Goal: Task Accomplishment & Management: Manage account settings

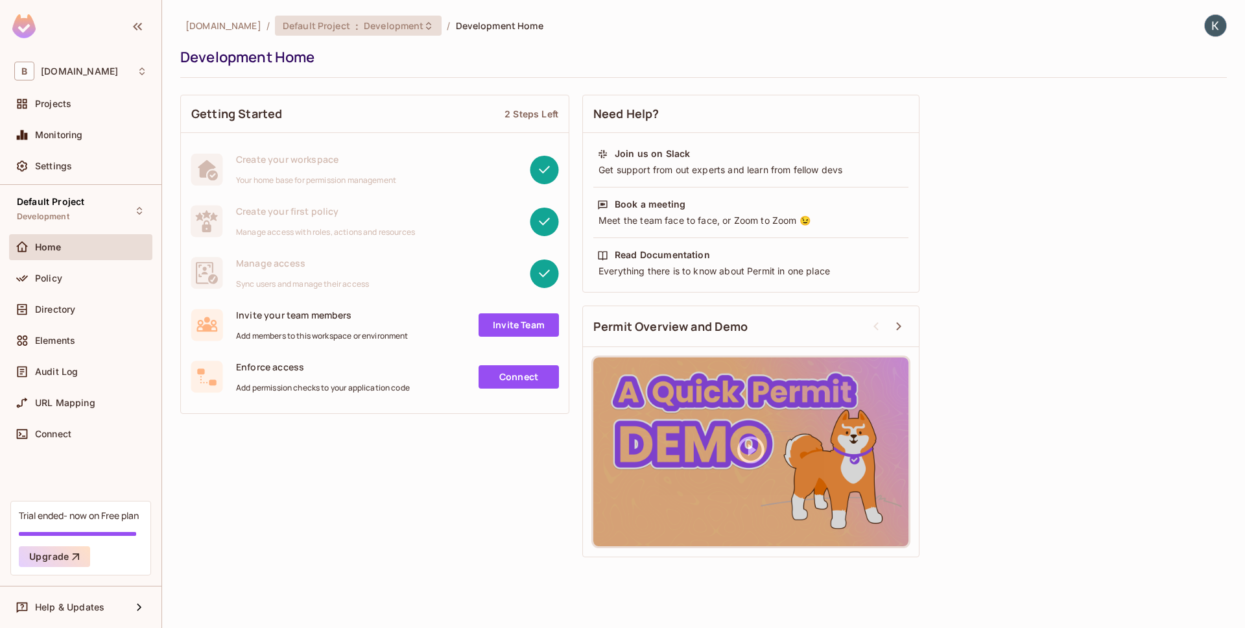
click at [416, 29] on span "Development" at bounding box center [394, 25] width 60 height 12
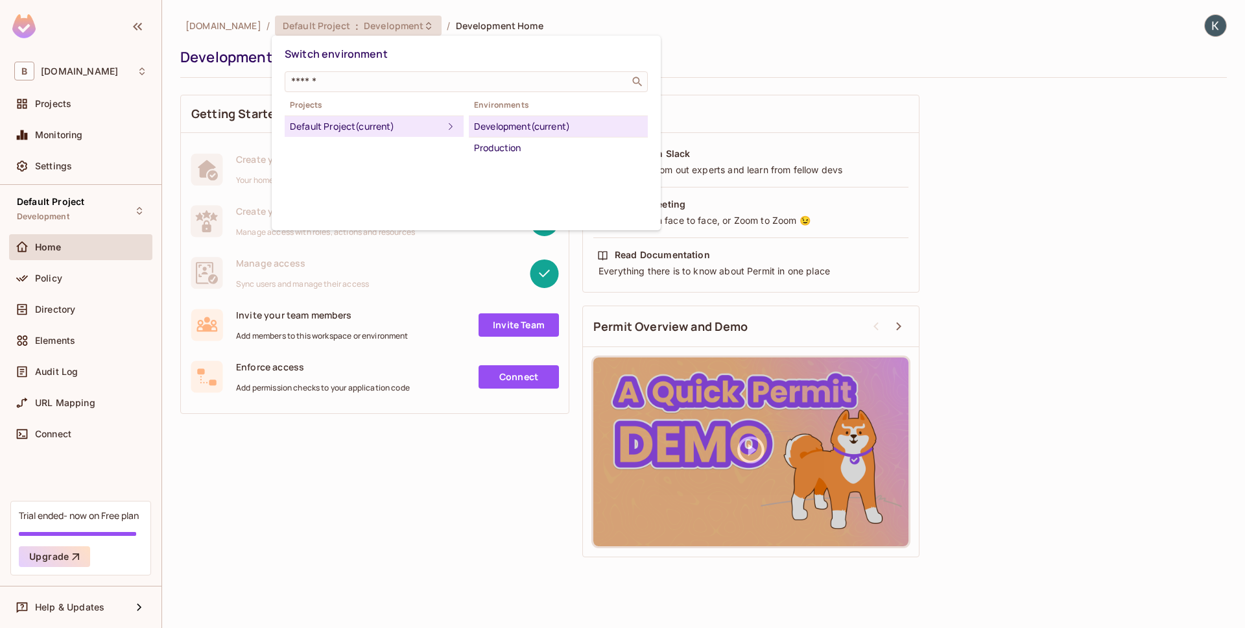
click at [416, 29] on div at bounding box center [622, 314] width 1245 height 628
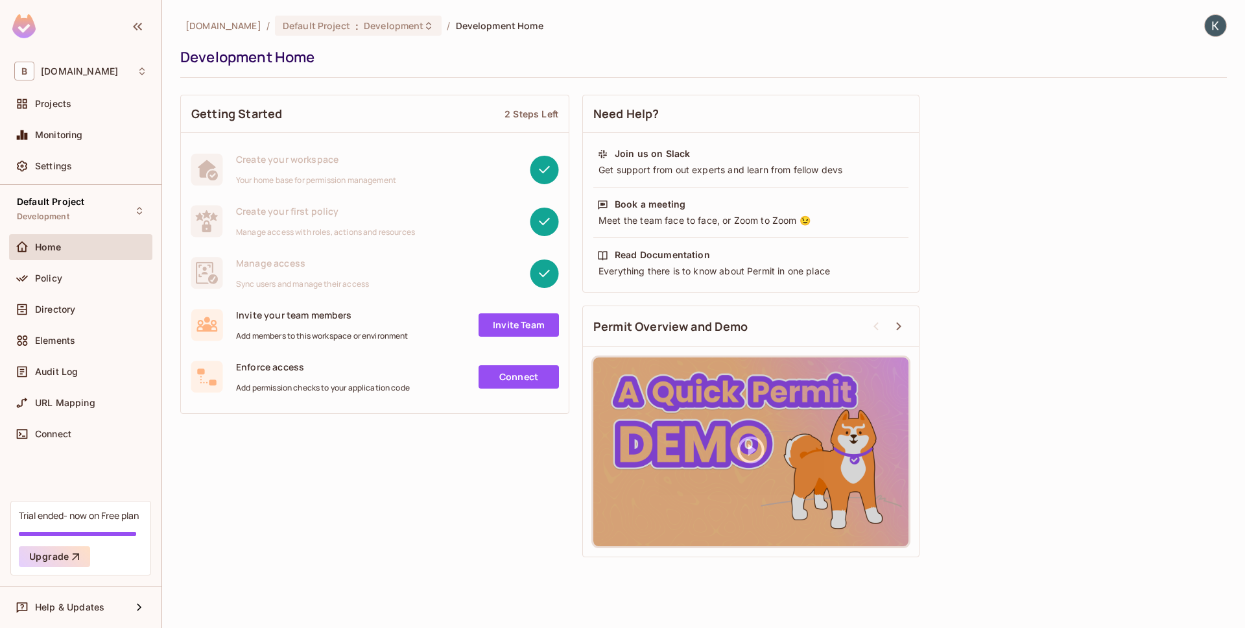
click at [519, 383] on link "Connect" at bounding box center [518, 376] width 80 height 23
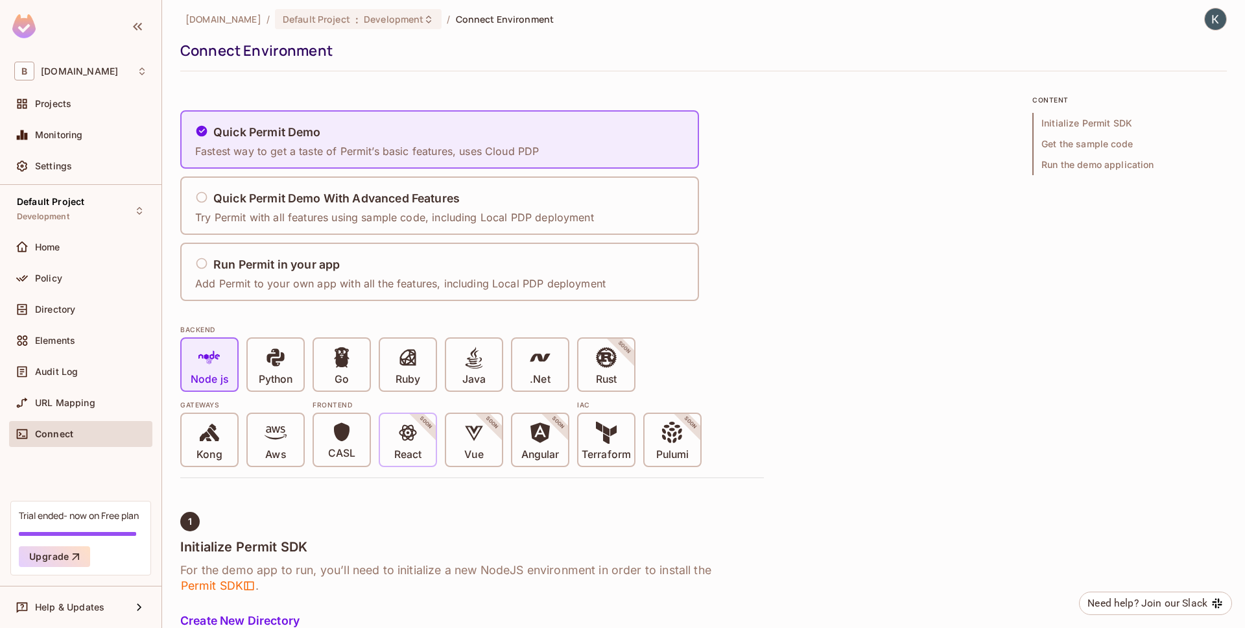
scroll to position [17, 0]
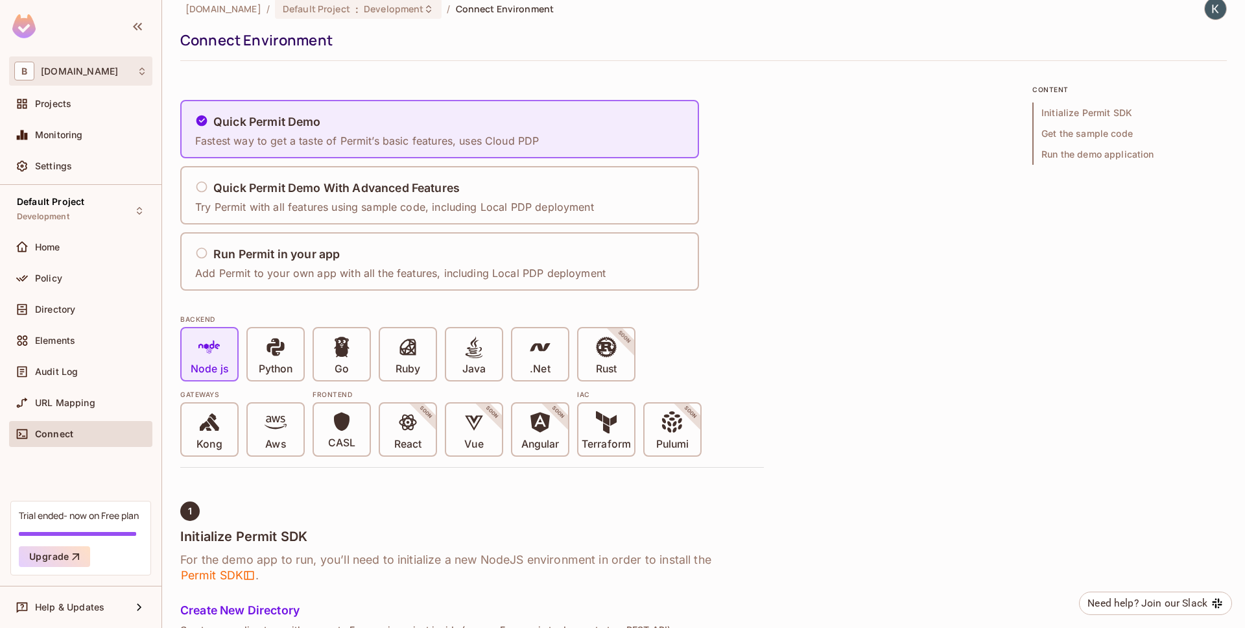
click at [86, 82] on div "B [DOMAIN_NAME]" at bounding box center [80, 70] width 143 height 29
click at [104, 74] on div at bounding box center [622, 314] width 1245 height 628
click at [87, 106] on div "Projects" at bounding box center [91, 104] width 112 height 10
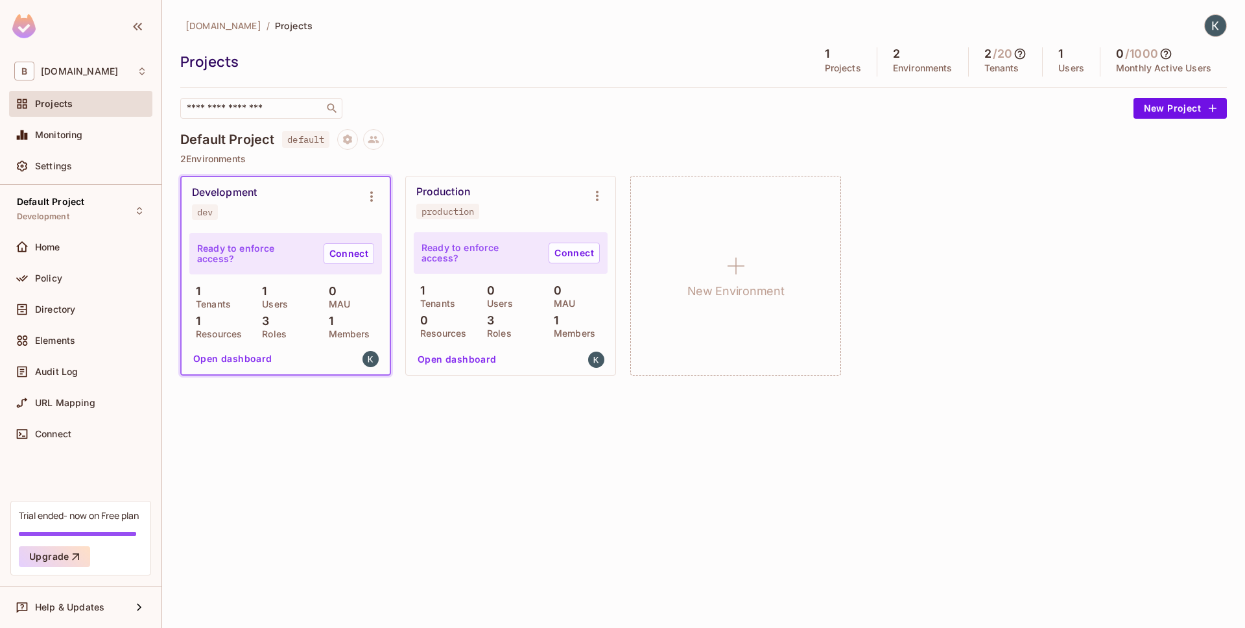
click at [328, 210] on div "Development dev" at bounding box center [275, 203] width 167 height 34
click at [175, 191] on div "[DOMAIN_NAME] / Projects Projects 1 Projects 2 Environments 2 / 20 Tenants 1 Us…" at bounding box center [703, 314] width 1083 height 628
click at [213, 193] on div "Development" at bounding box center [224, 192] width 65 height 13
click at [236, 265] on div "Ready to enforce access? Connect" at bounding box center [285, 253] width 193 height 41
click at [255, 355] on button "Open dashboard" at bounding box center [232, 358] width 89 height 21
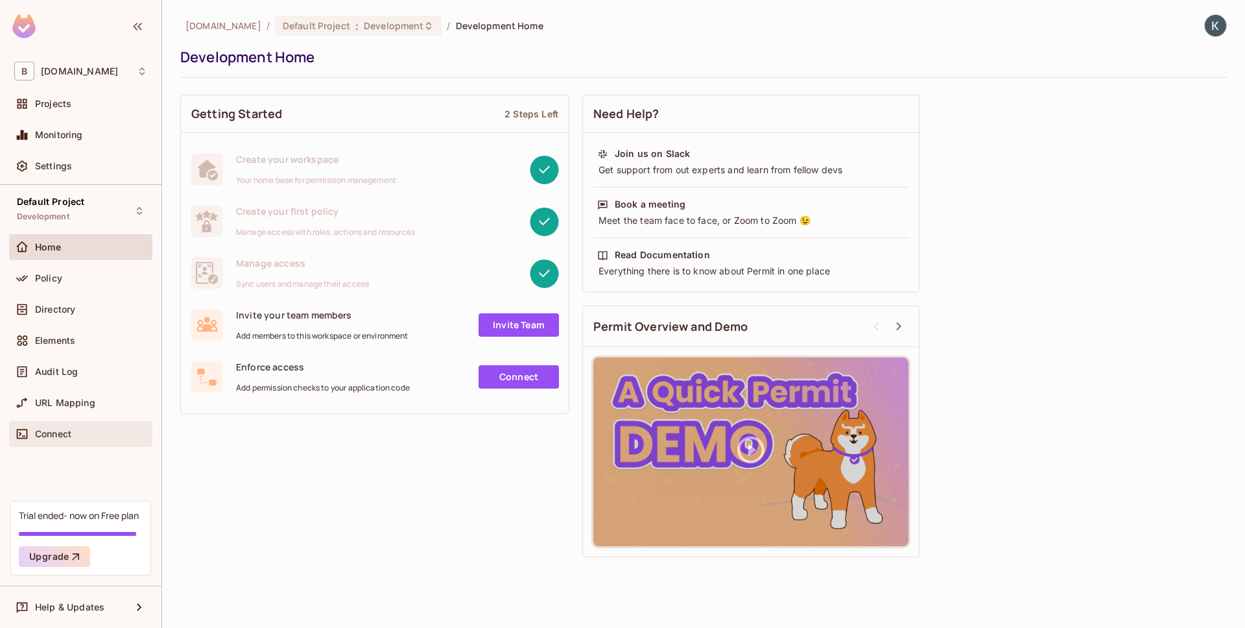
click at [80, 426] on div "Connect" at bounding box center [80, 434] width 133 height 16
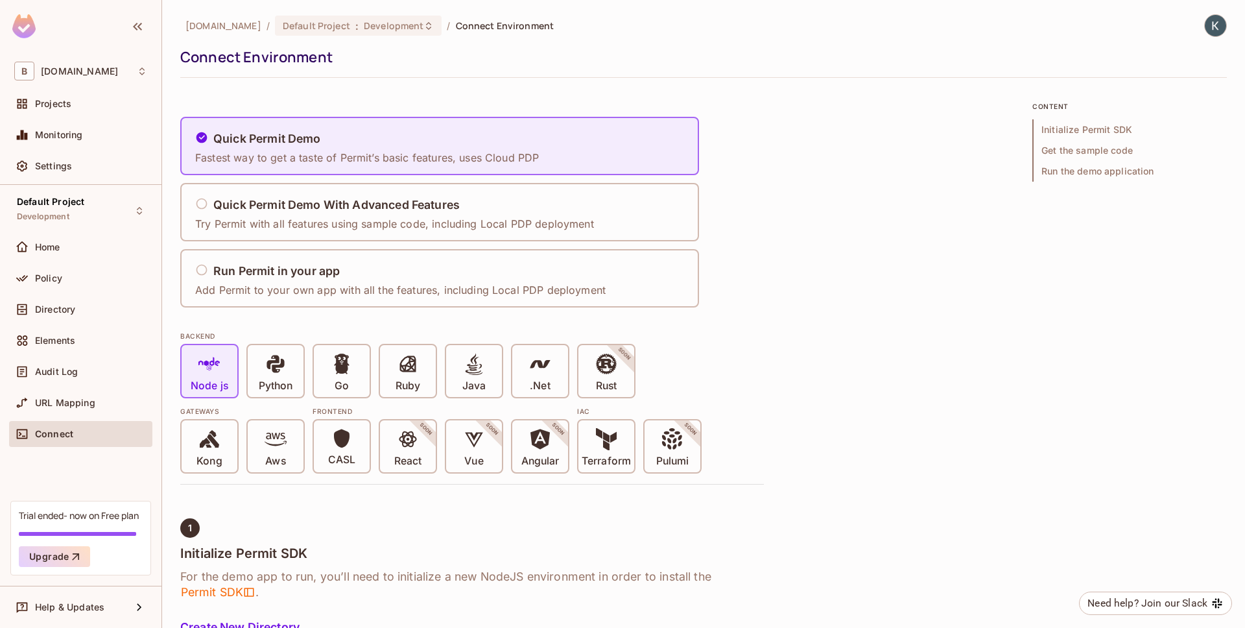
click at [93, 523] on div "Trial ended- now on Free plan Upgrade" at bounding box center [80, 537] width 141 height 75
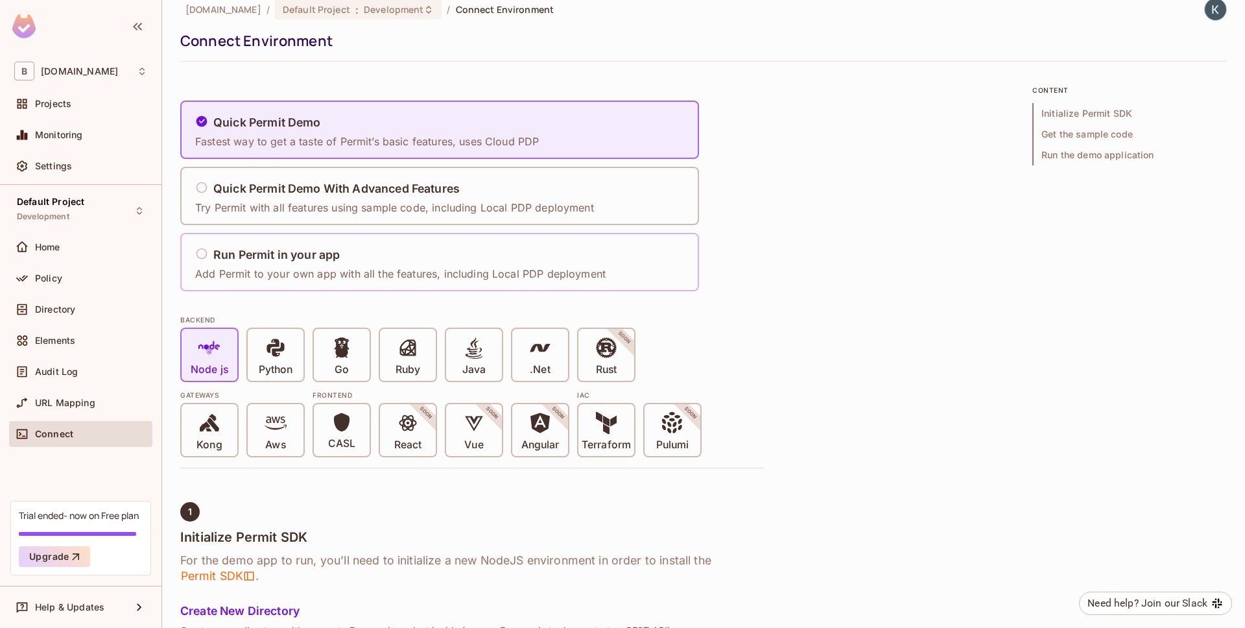
click at [350, 255] on div "Run Permit in your app" at bounding box center [400, 255] width 410 height 16
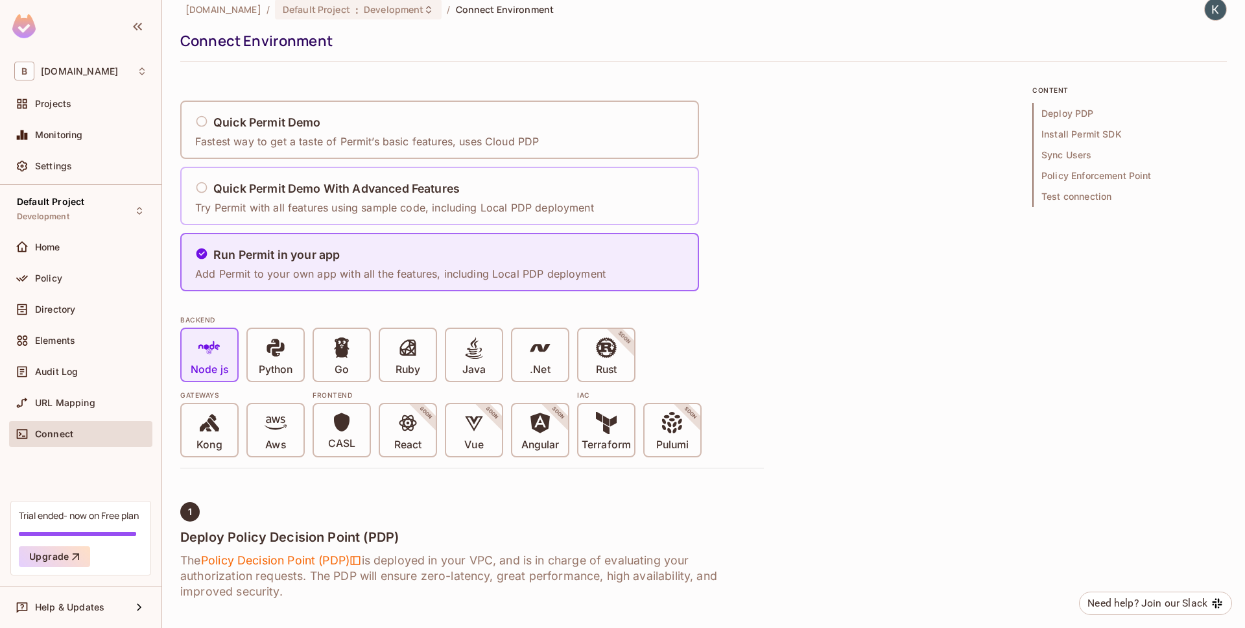
click at [351, 221] on div "Quick Permit Demo With Advanced Features Try Permit with all features using sam…" at bounding box center [397, 196] width 407 height 54
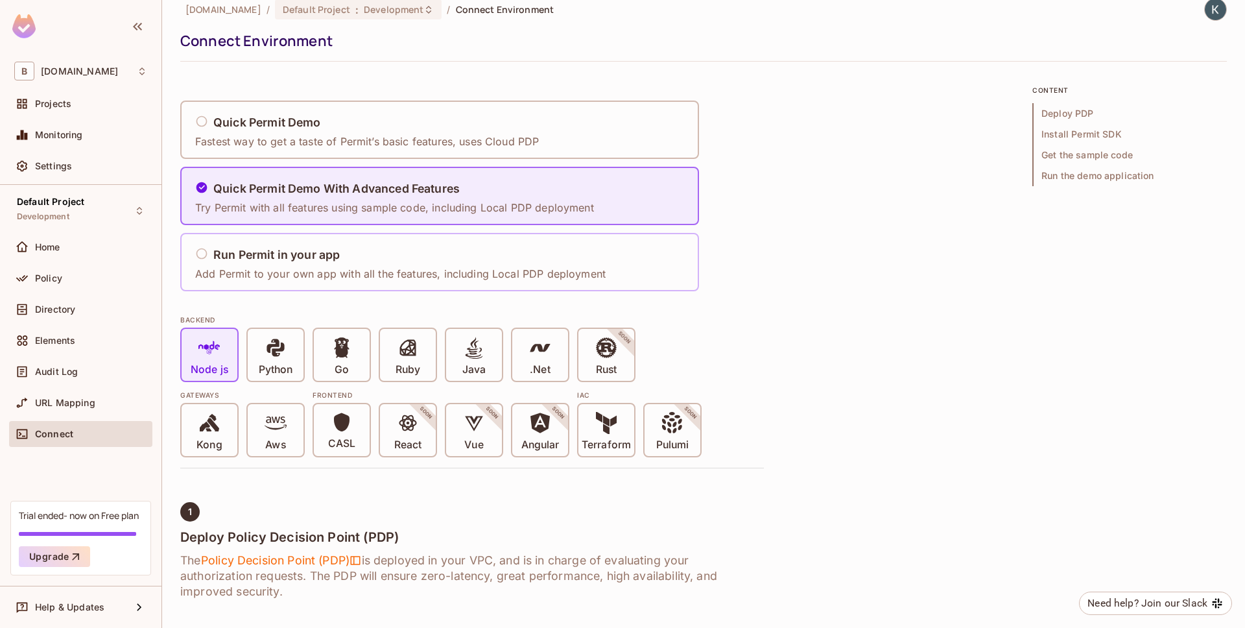
click at [362, 280] on p "Add Permit to your own app with all the features, including Local PDP deployment" at bounding box center [400, 273] width 410 height 14
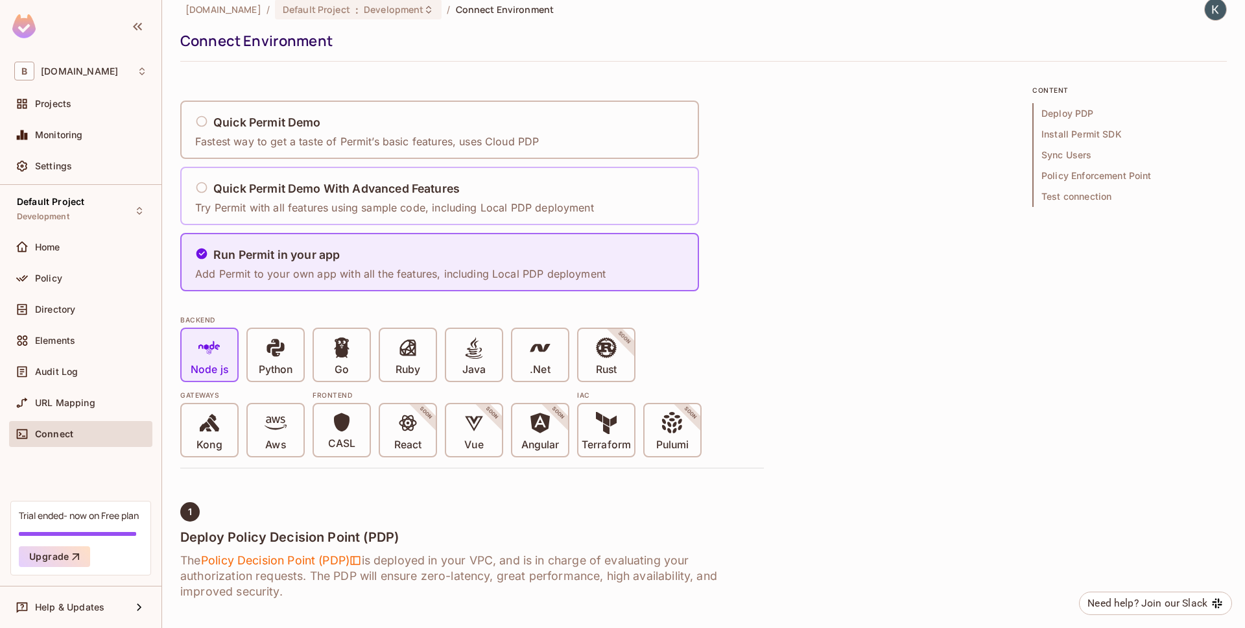
click at [357, 187] on h5 "Quick Permit Demo With Advanced Features" at bounding box center [336, 188] width 246 height 13
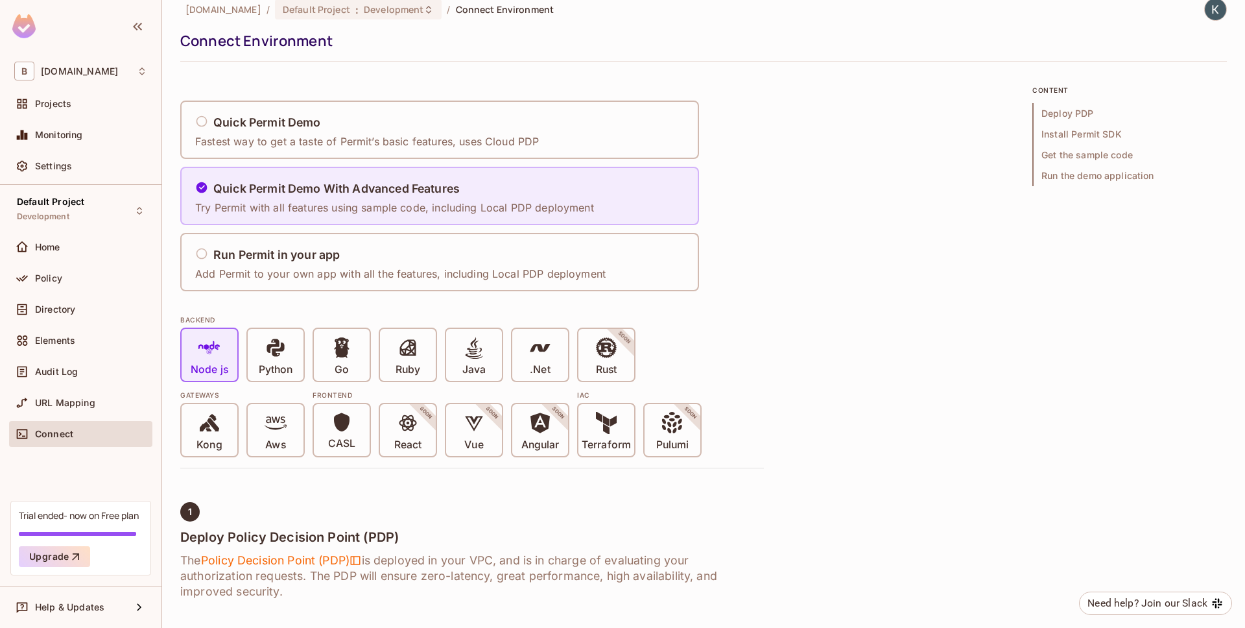
click at [363, 169] on div "Quick Permit Demo With Advanced Features Try Permit with all features using sam…" at bounding box center [397, 196] width 407 height 54
click at [344, 155] on div "Quick Permit Demo Fastest way to get a taste of Permit’s basic features, uses C…" at bounding box center [370, 130] width 352 height 54
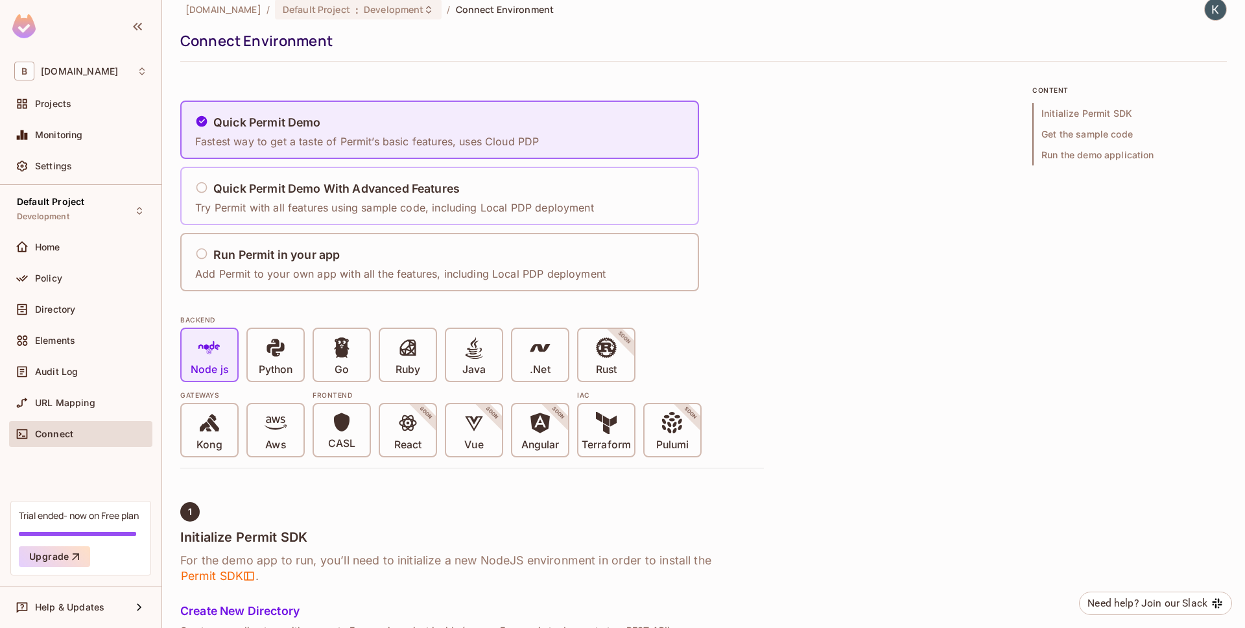
click at [344, 193] on h5 "Quick Permit Demo With Advanced Features" at bounding box center [336, 188] width 246 height 13
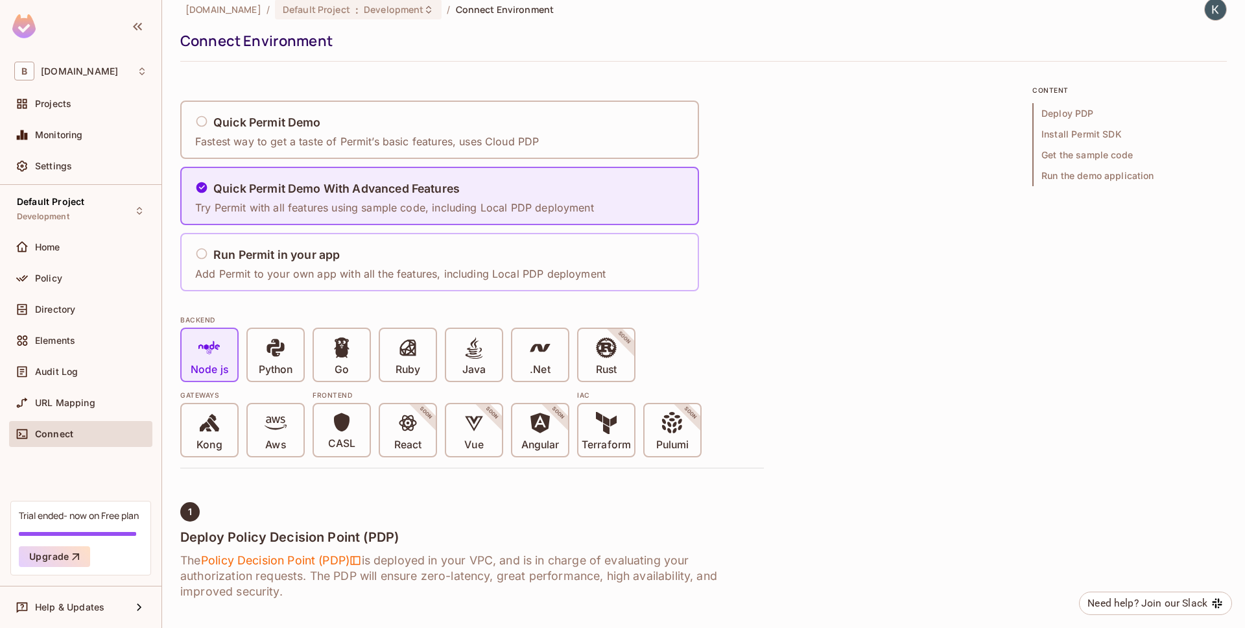
click at [346, 244] on div "Run Permit in your app Add Permit to your own app with all the features, includ…" at bounding box center [400, 262] width 410 height 38
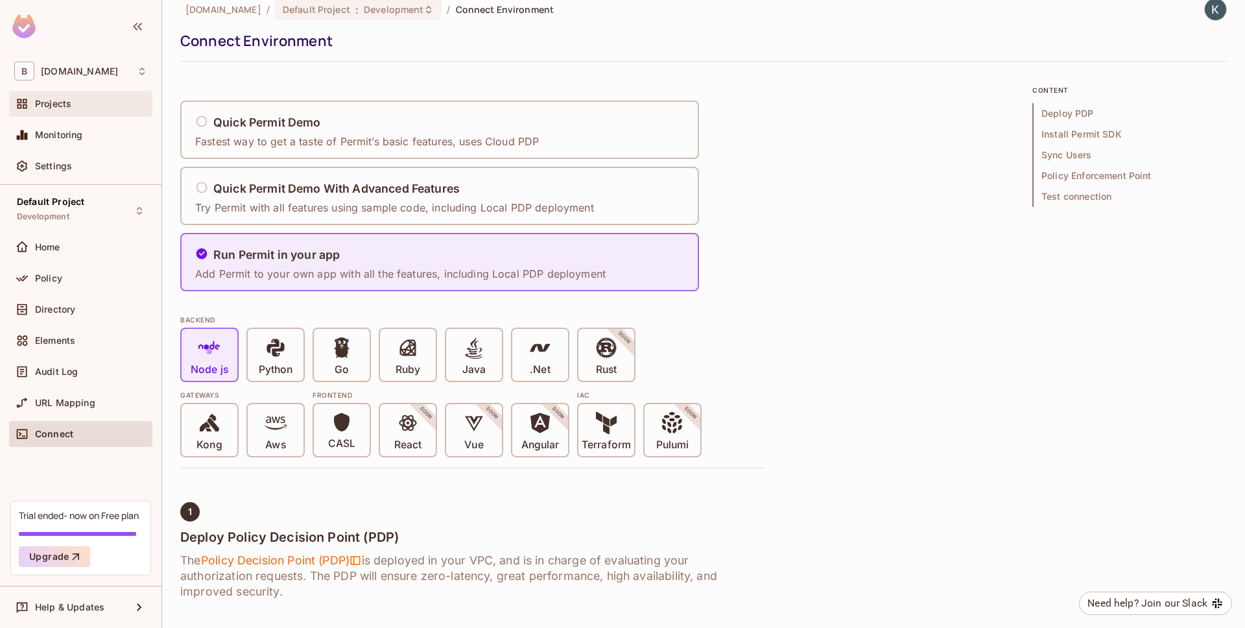
click at [58, 93] on div "Projects" at bounding box center [80, 104] width 143 height 26
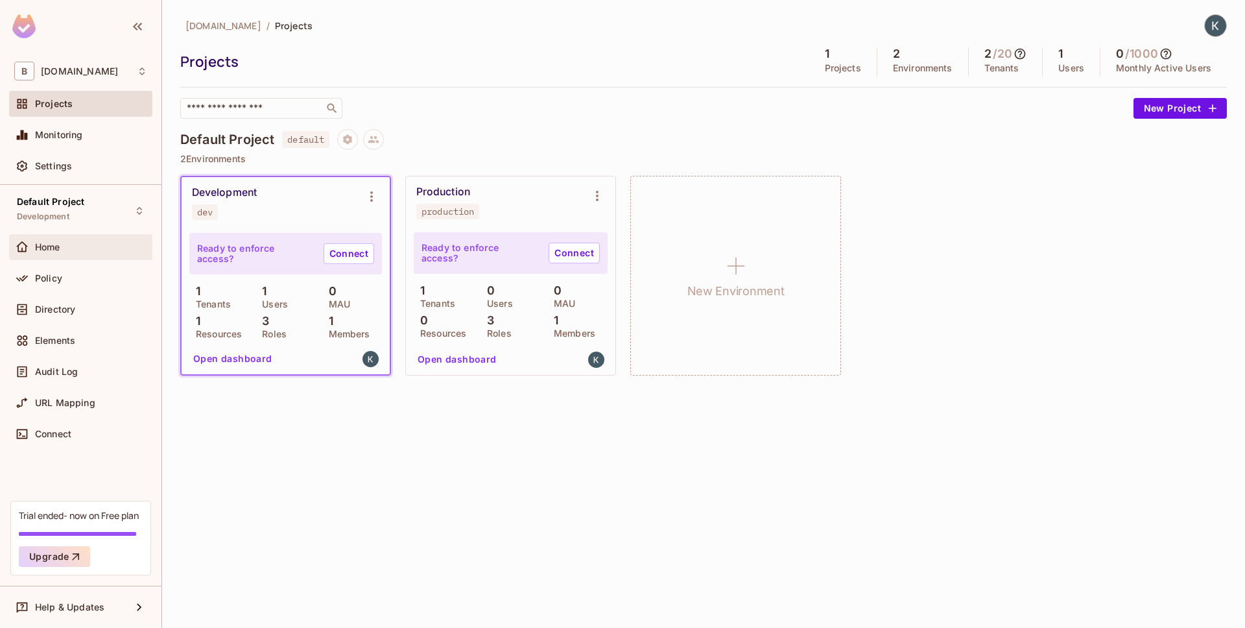
click at [106, 250] on div "Home" at bounding box center [91, 247] width 112 height 10
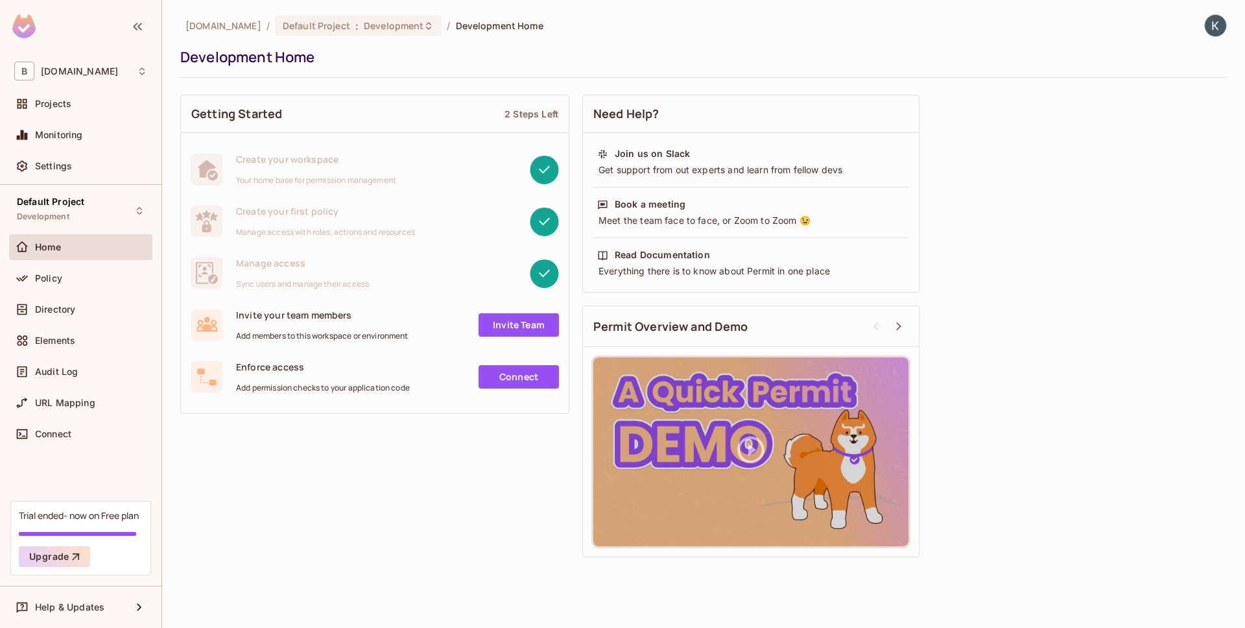
click at [491, 281] on div at bounding box center [464, 273] width 190 height 29
click at [119, 333] on div "Elements" at bounding box center [80, 341] width 133 height 16
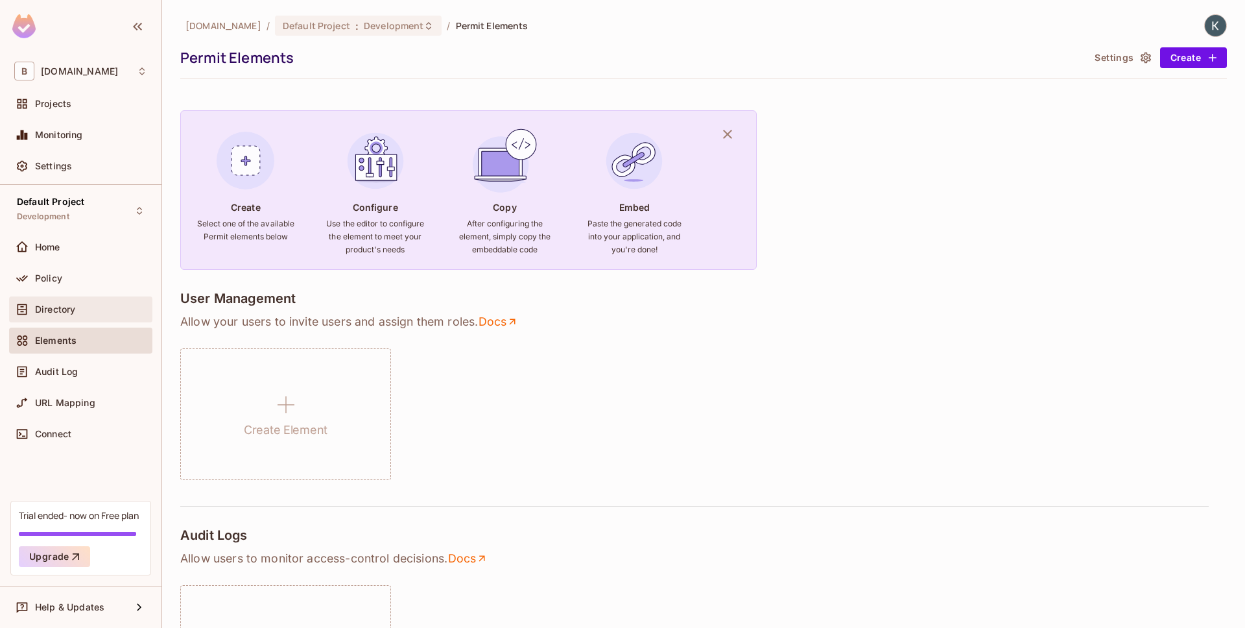
click at [123, 316] on div "Directory" at bounding box center [80, 309] width 143 height 26
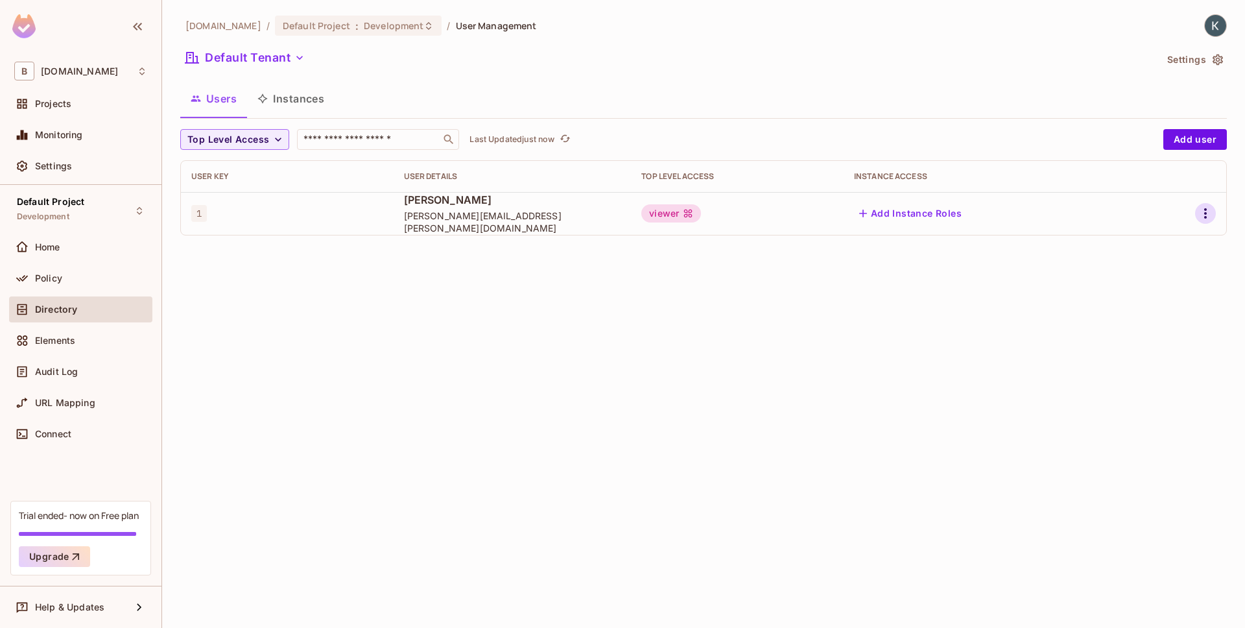
click at [1208, 218] on icon "button" at bounding box center [1205, 214] width 16 height 16
click at [1136, 301] on div "Delete User" at bounding box center [1153, 300] width 51 height 13
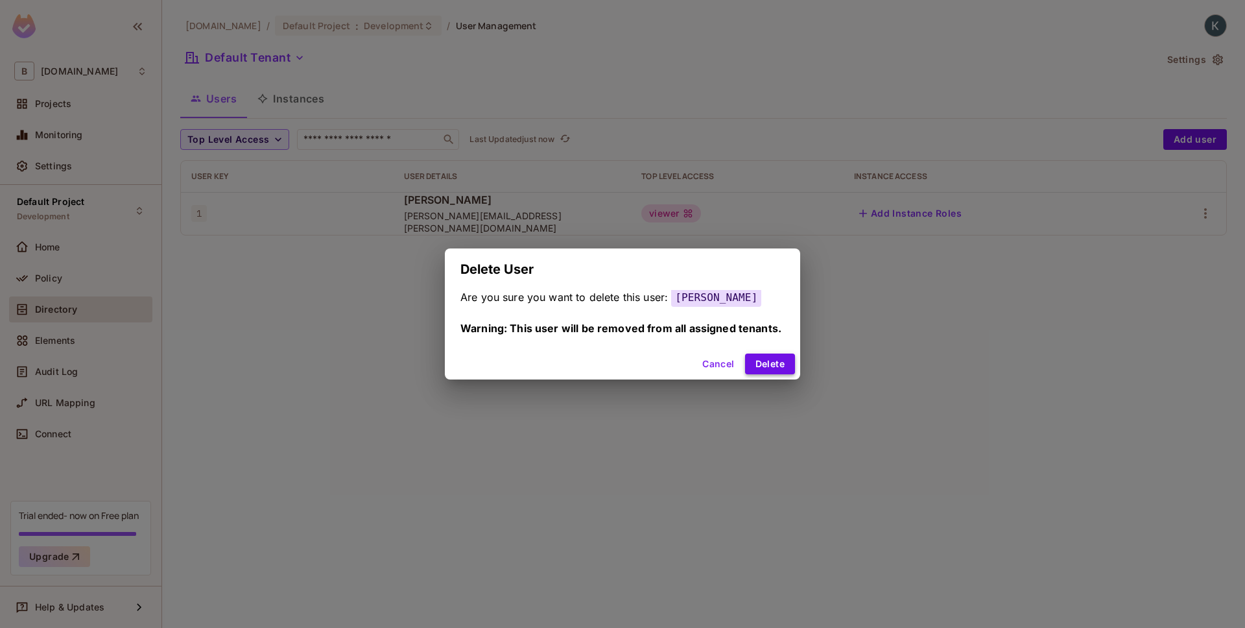
click at [757, 362] on button "Delete" at bounding box center [770, 363] width 50 height 21
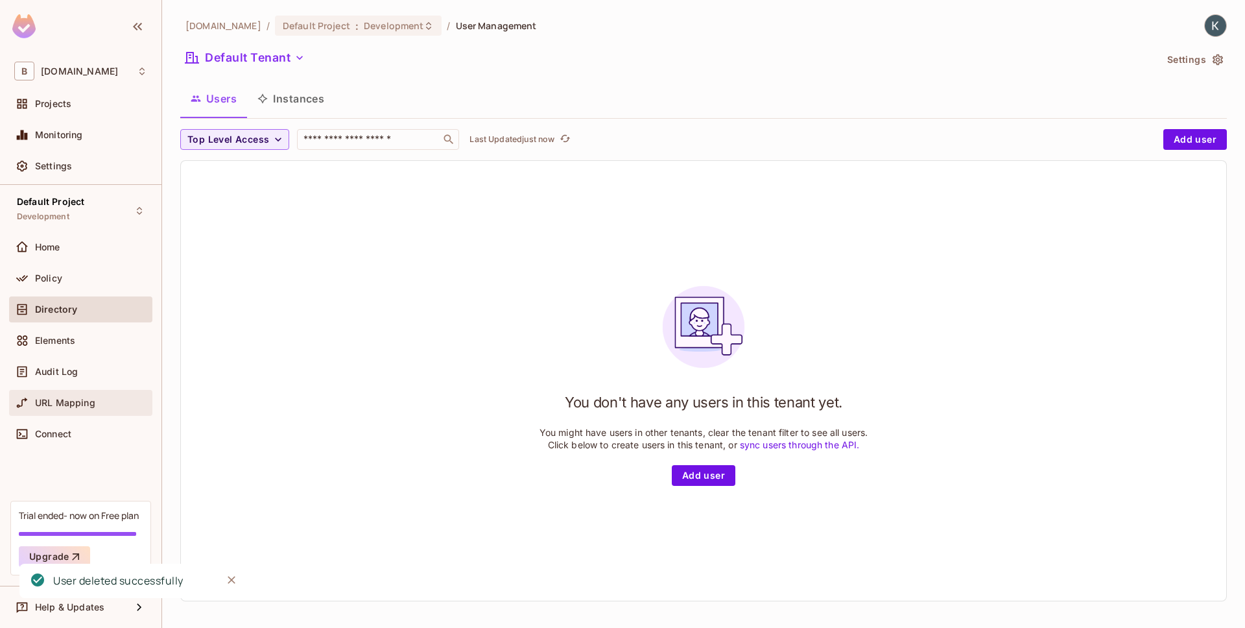
click at [117, 395] on div "URL Mapping" at bounding box center [80, 403] width 133 height 16
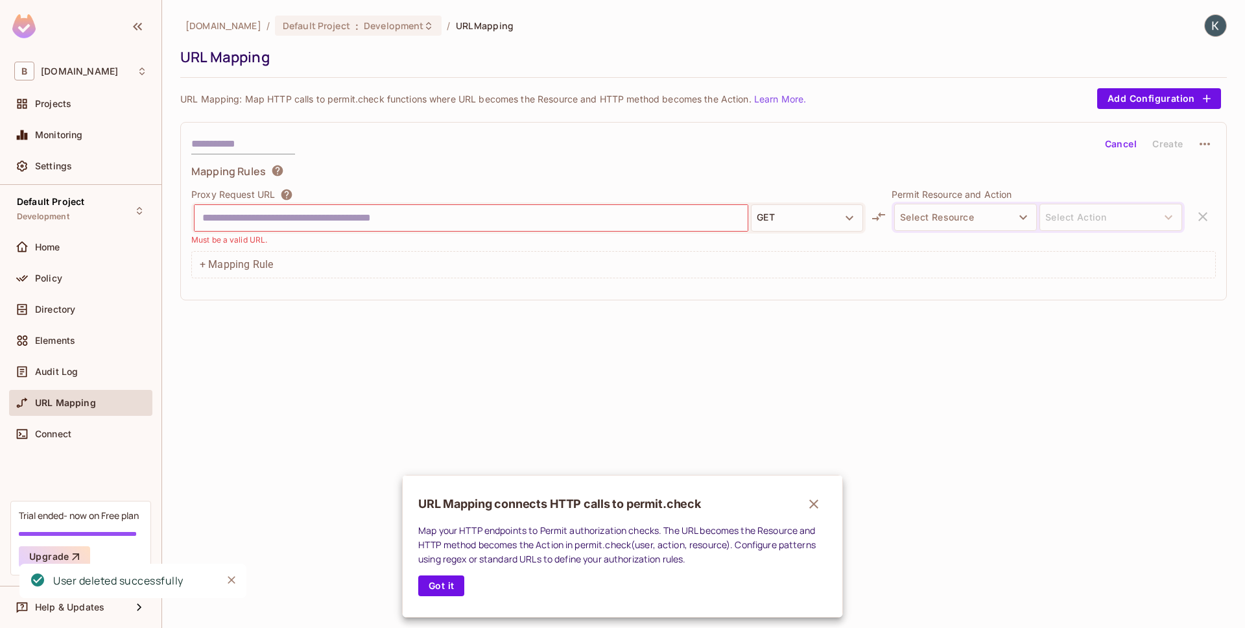
click at [113, 381] on div at bounding box center [622, 314] width 1245 height 628
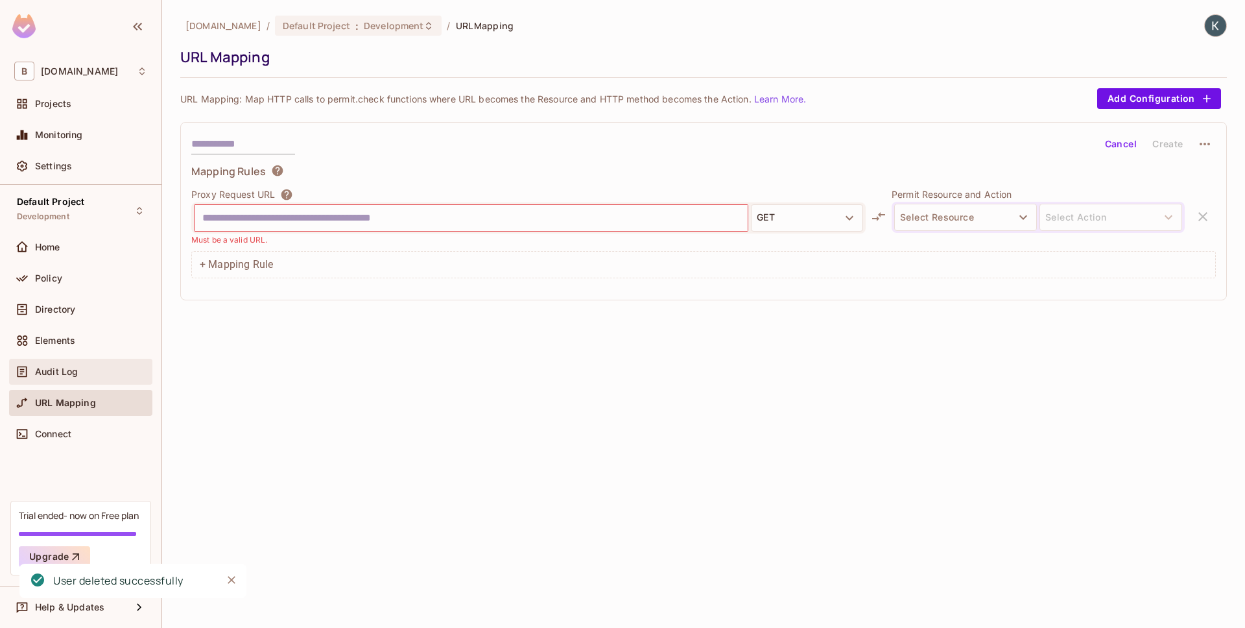
click at [114, 375] on div "Audit Log" at bounding box center [91, 371] width 112 height 10
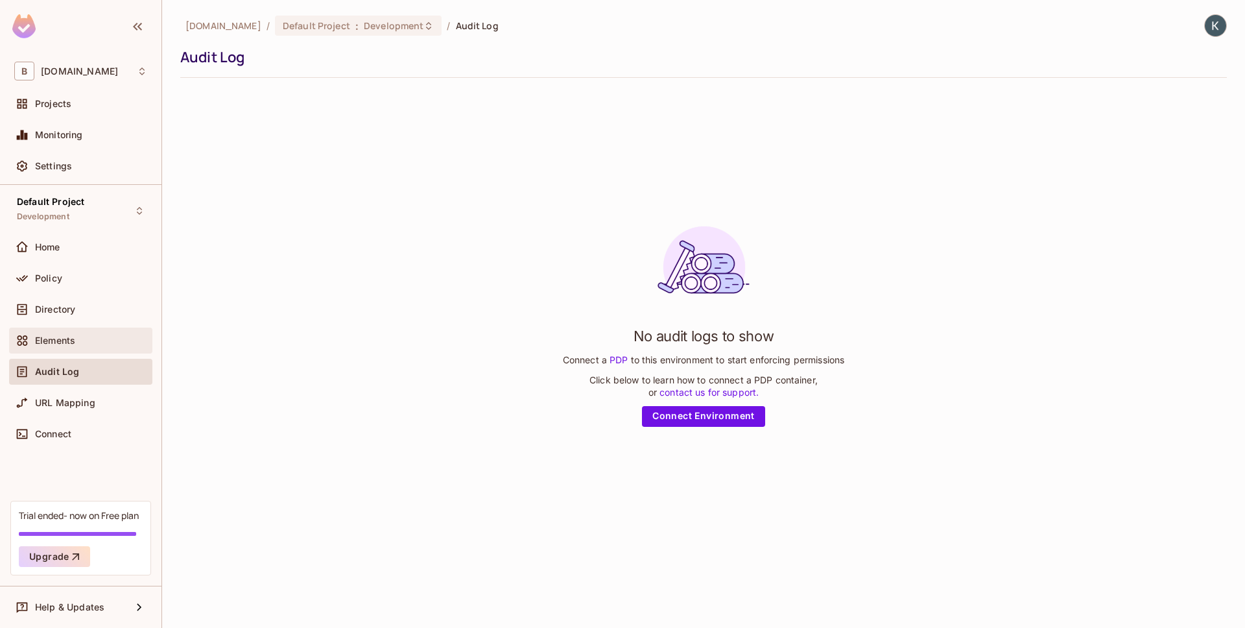
click at [117, 340] on div "Elements" at bounding box center [91, 340] width 112 height 10
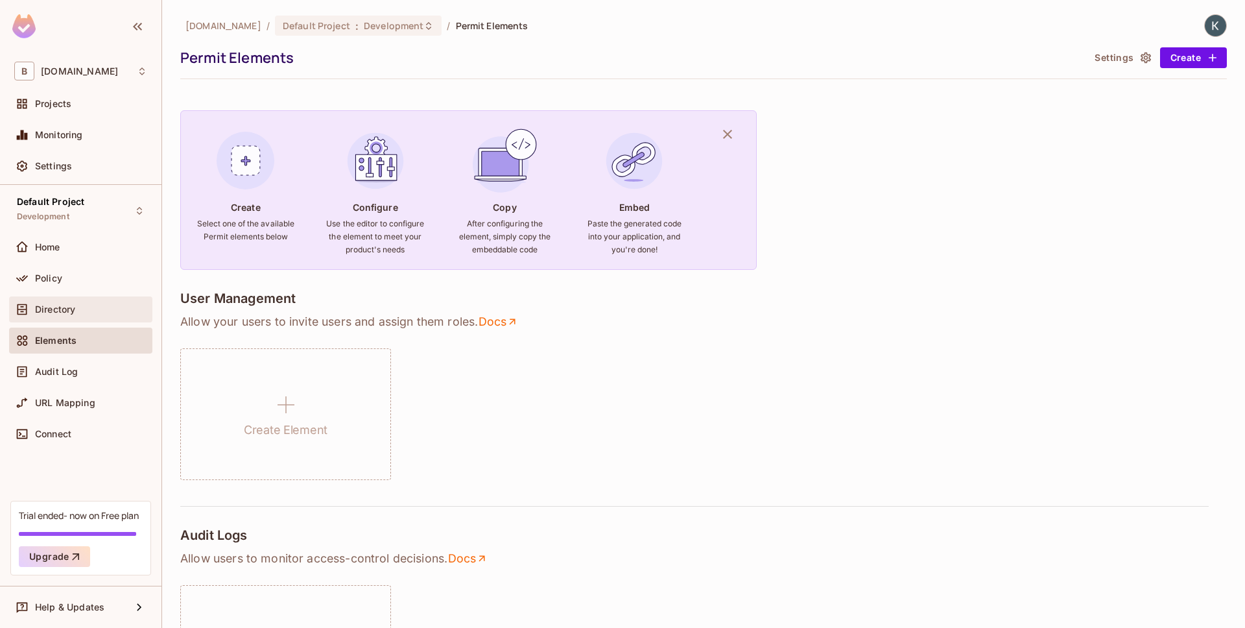
click at [117, 308] on div "Directory" at bounding box center [91, 309] width 112 height 10
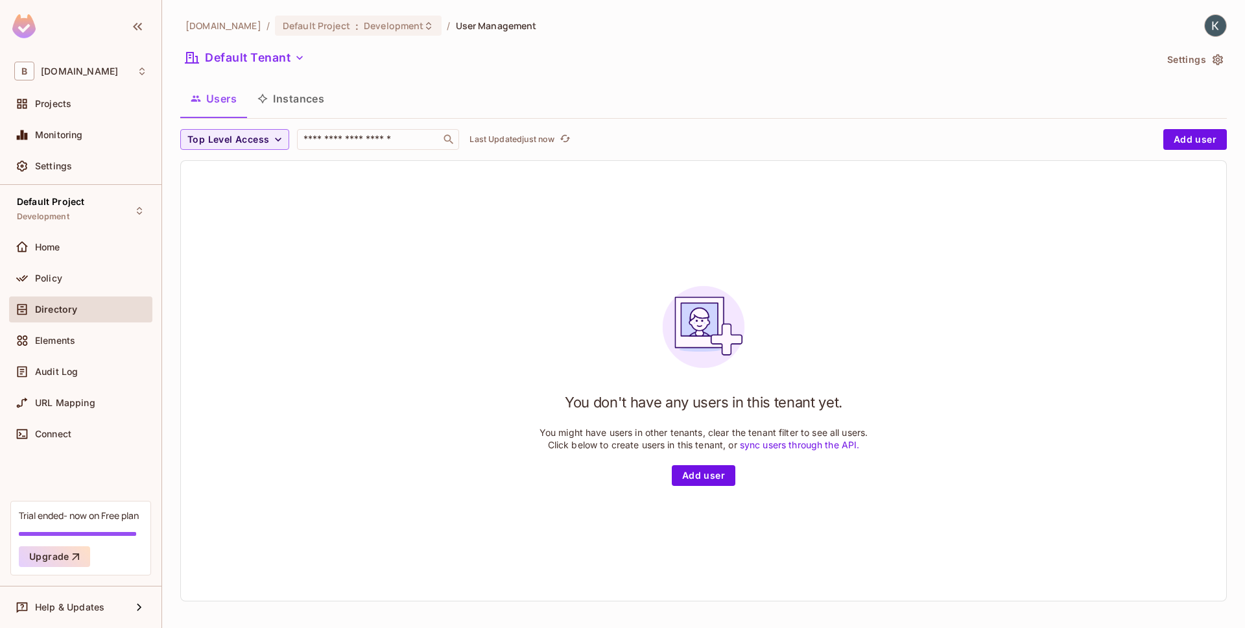
click at [115, 324] on div "Directory" at bounding box center [80, 311] width 143 height 31
click at [135, 331] on div "Elements" at bounding box center [80, 340] width 143 height 26
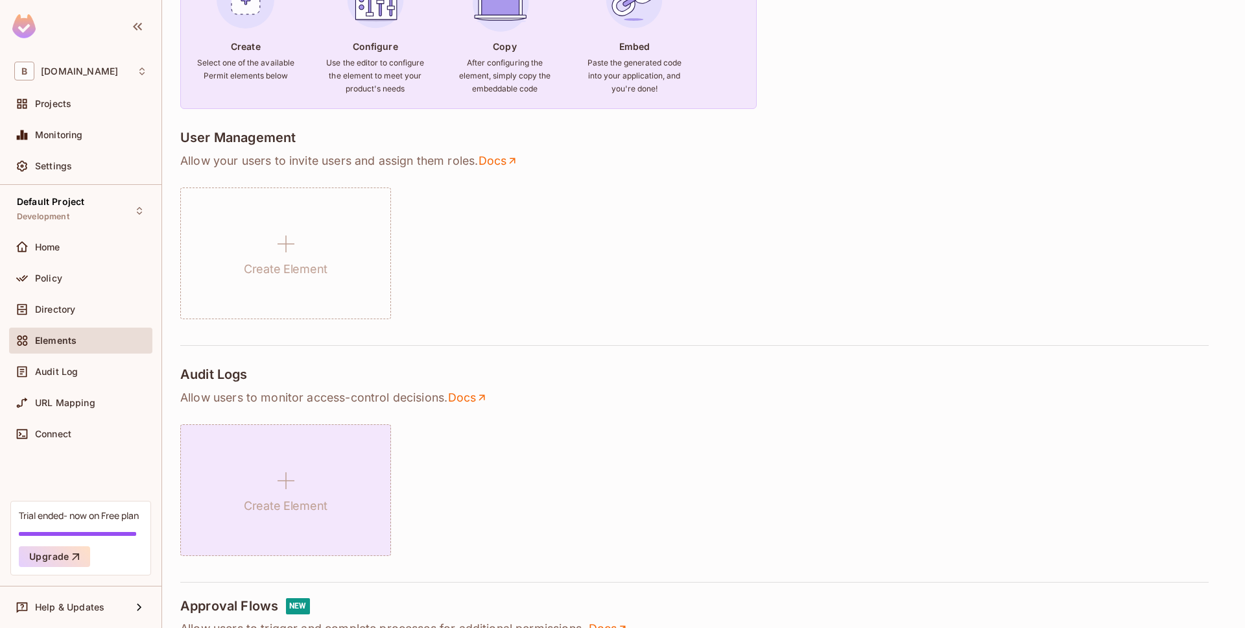
scroll to position [161, 0]
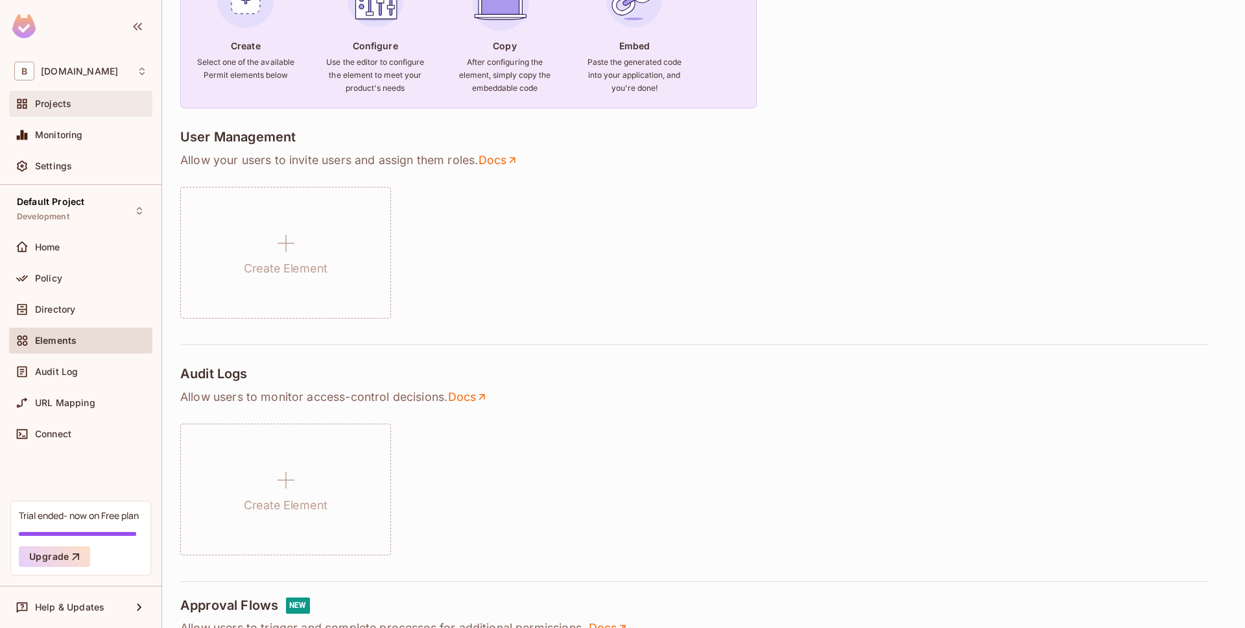
click at [62, 113] on div "Projects" at bounding box center [80, 104] width 143 height 26
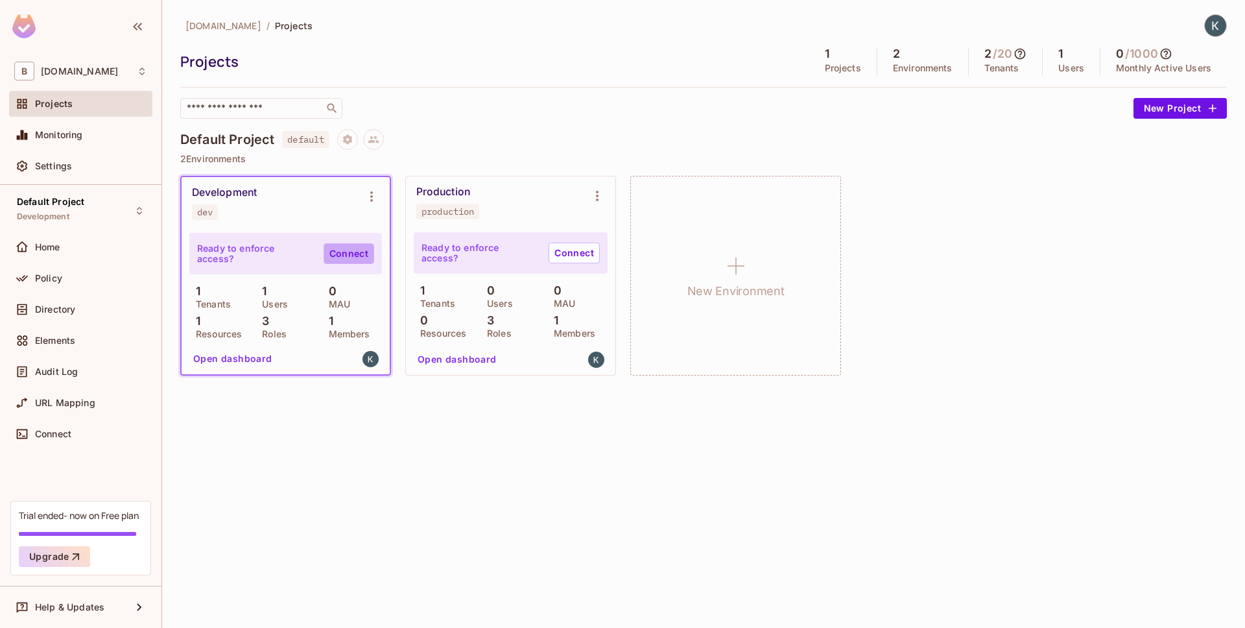
click at [360, 258] on link "Connect" at bounding box center [349, 253] width 51 height 21
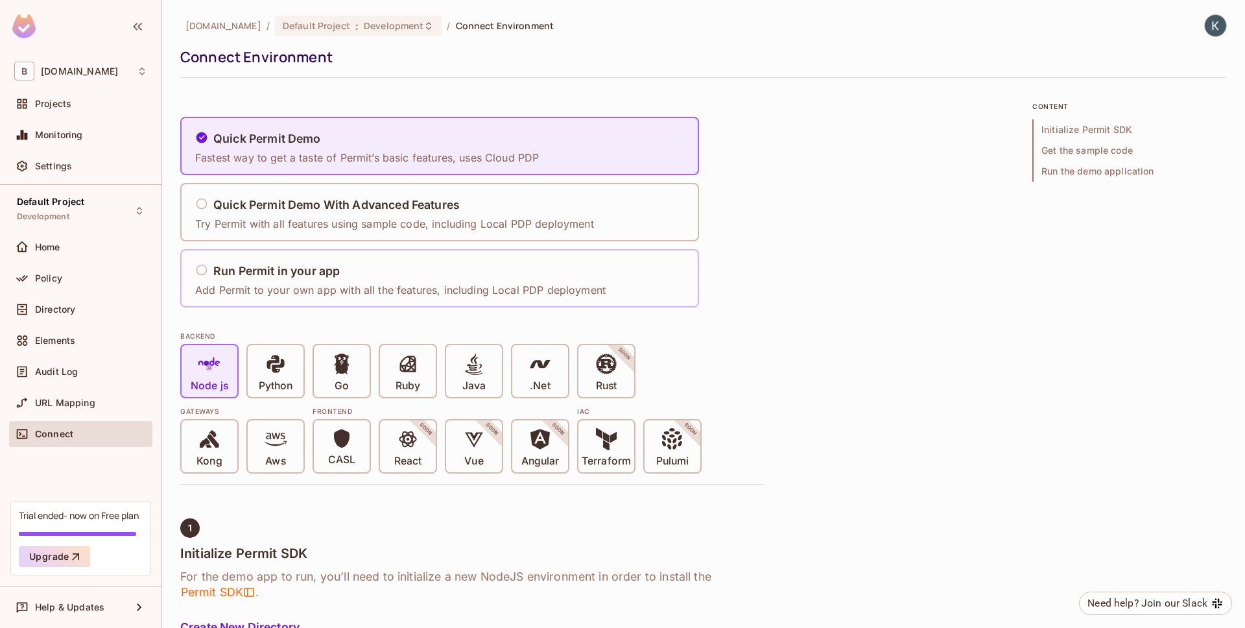
click at [389, 297] on div "Run Permit in your app Add Permit to your own app with all the features, includ…" at bounding box center [403, 279] width 419 height 54
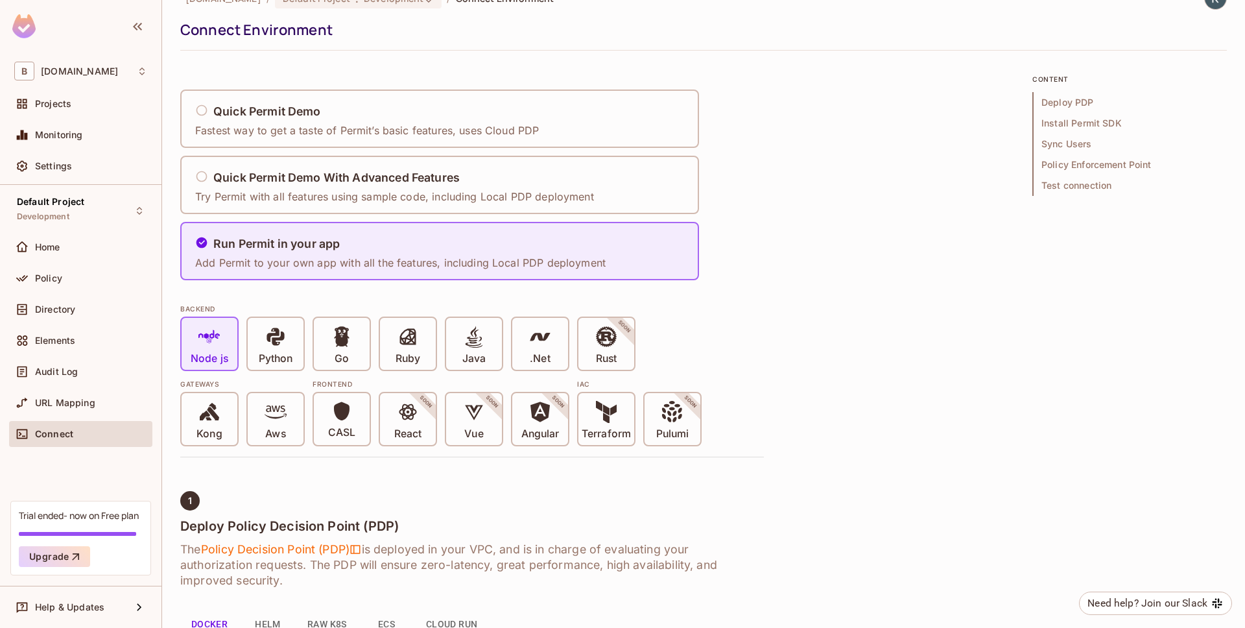
scroll to position [83, 0]
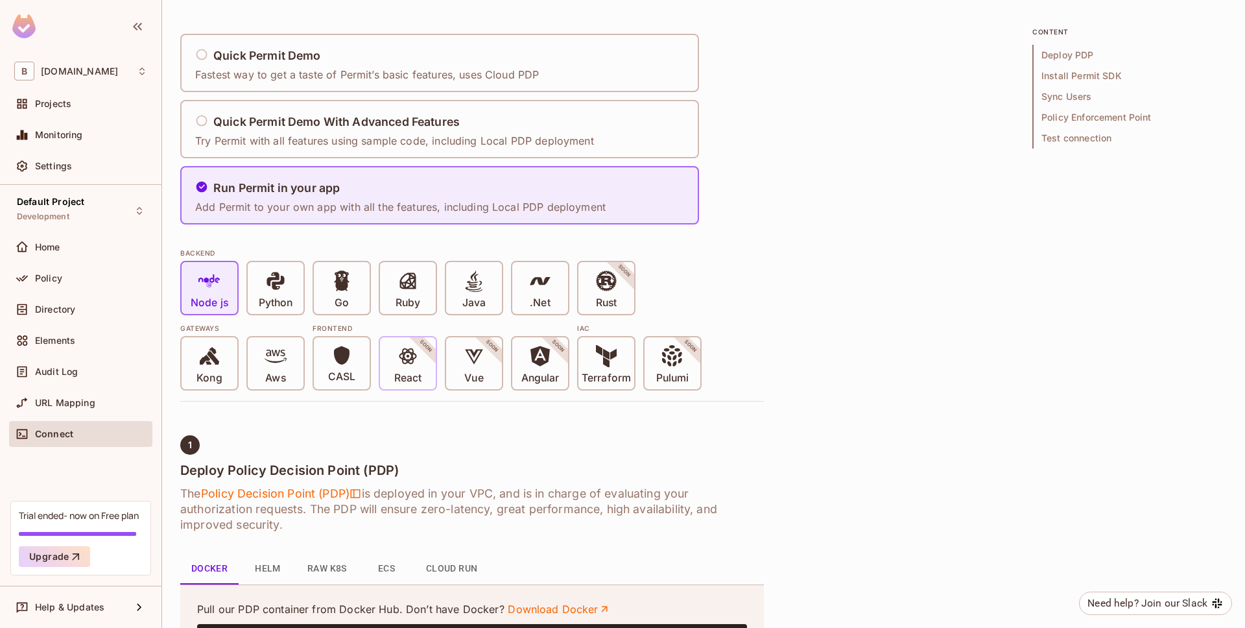
click at [406, 368] on span at bounding box center [408, 358] width 22 height 27
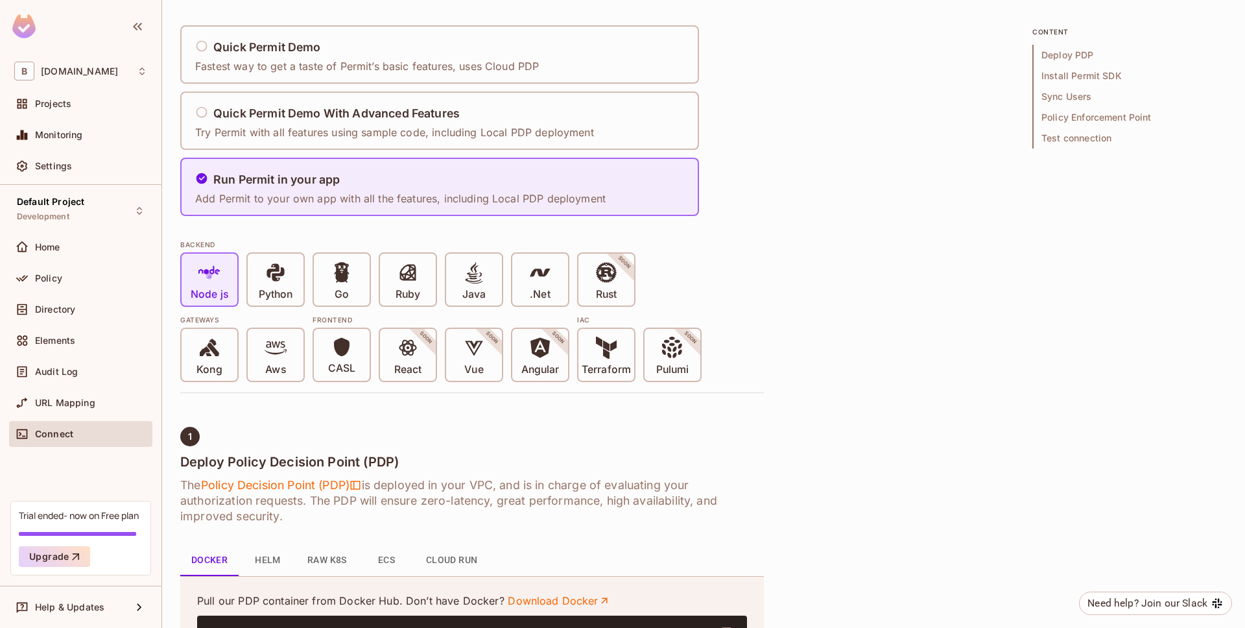
scroll to position [102, 0]
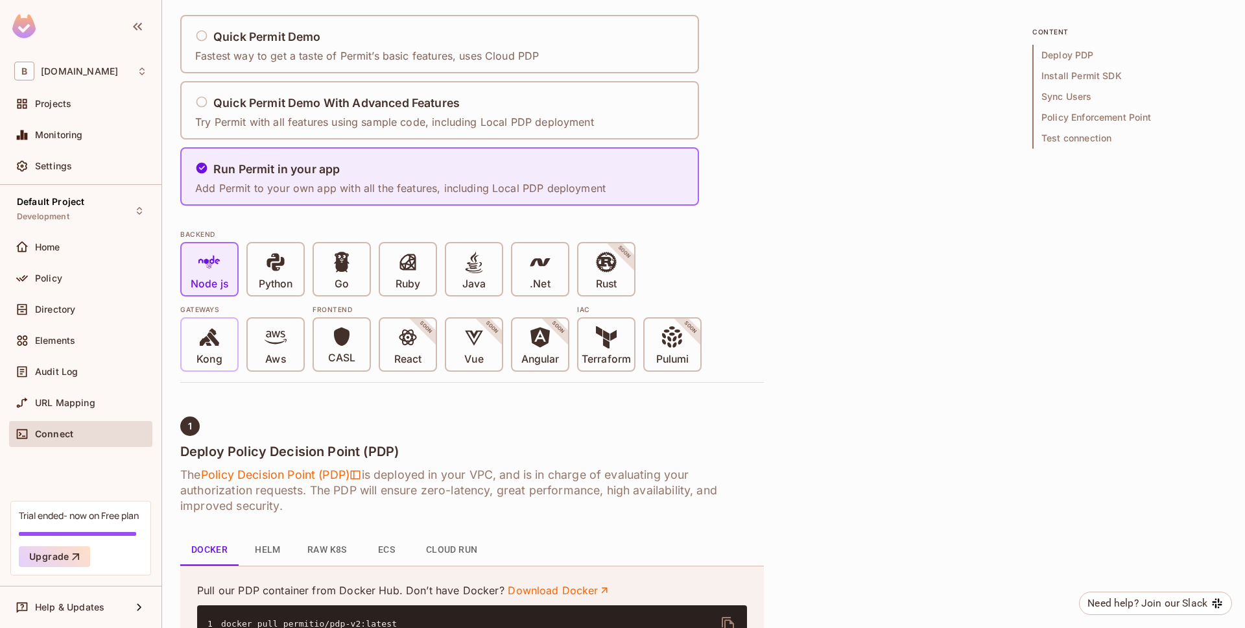
click at [202, 344] on icon at bounding box center [209, 337] width 19 height 18
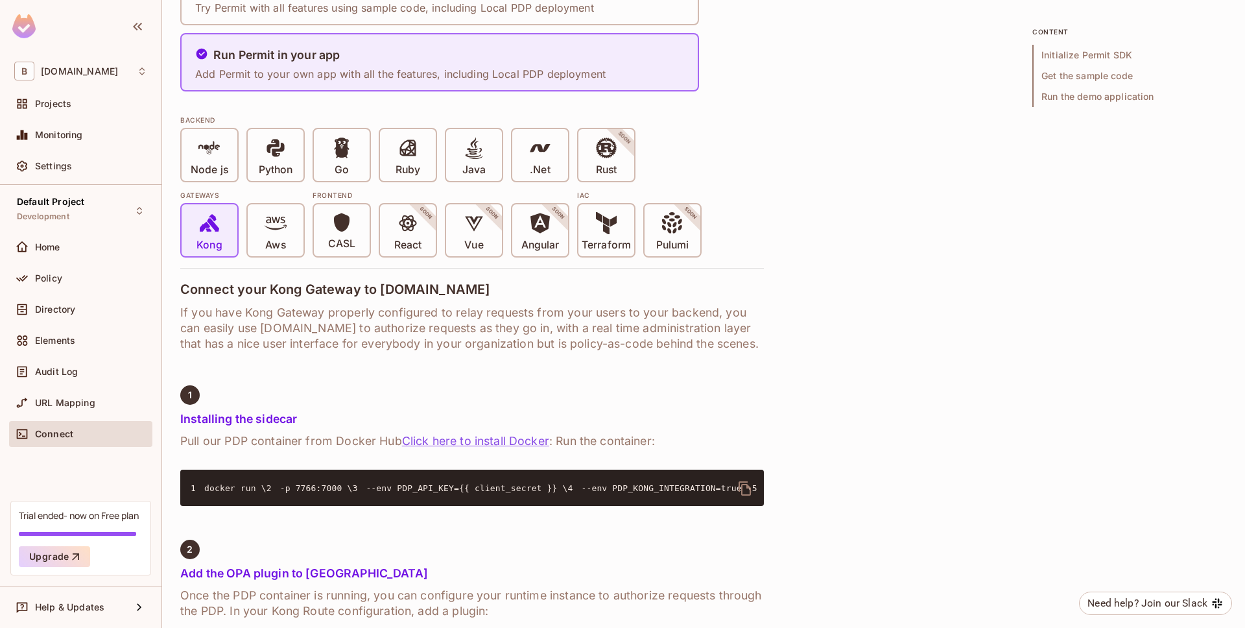
scroll to position [268, 0]
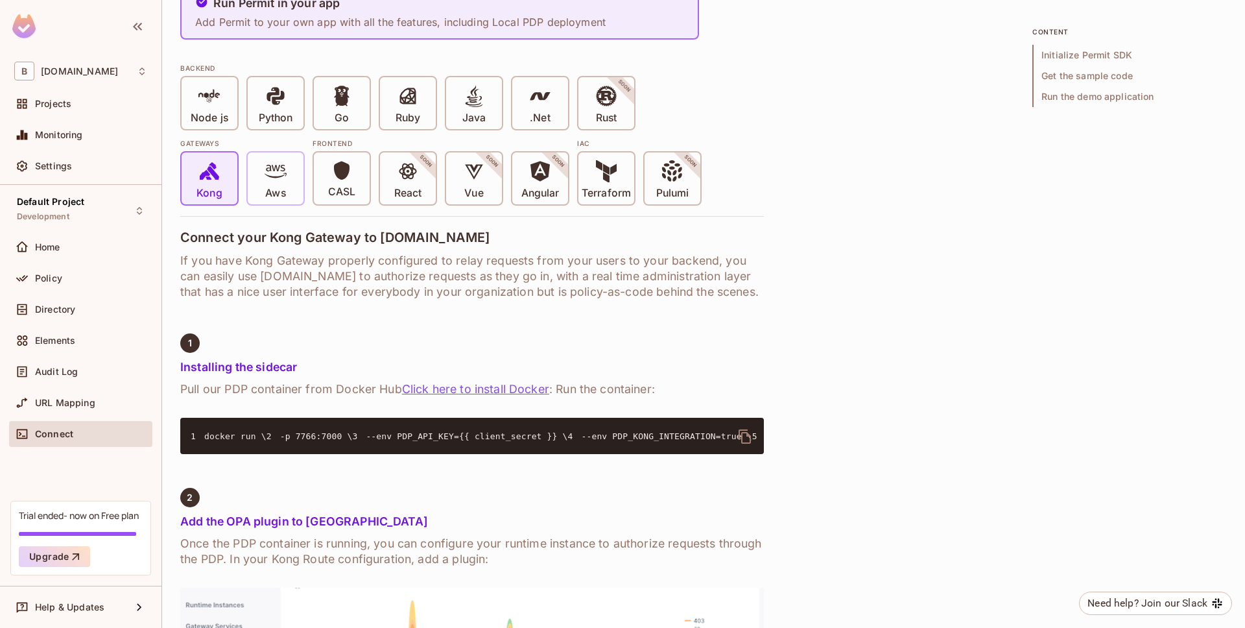
click at [282, 180] on icon at bounding box center [276, 171] width 22 height 22
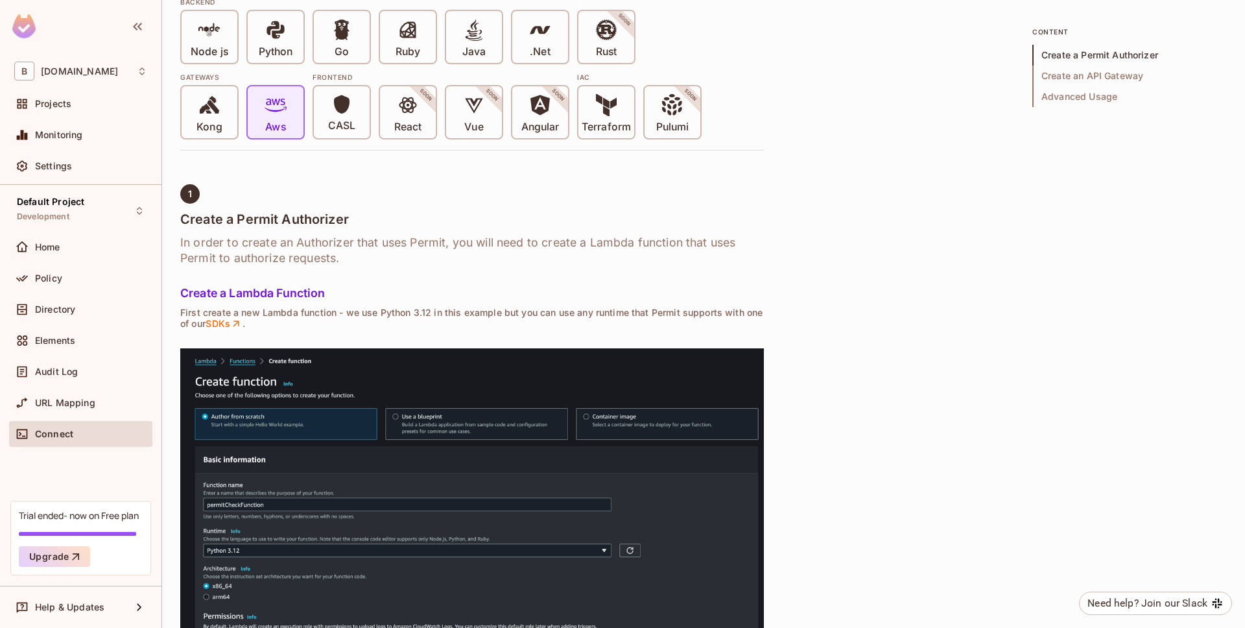
scroll to position [335, 0]
click at [360, 123] on div "CASL" at bounding box center [342, 111] width 56 height 52
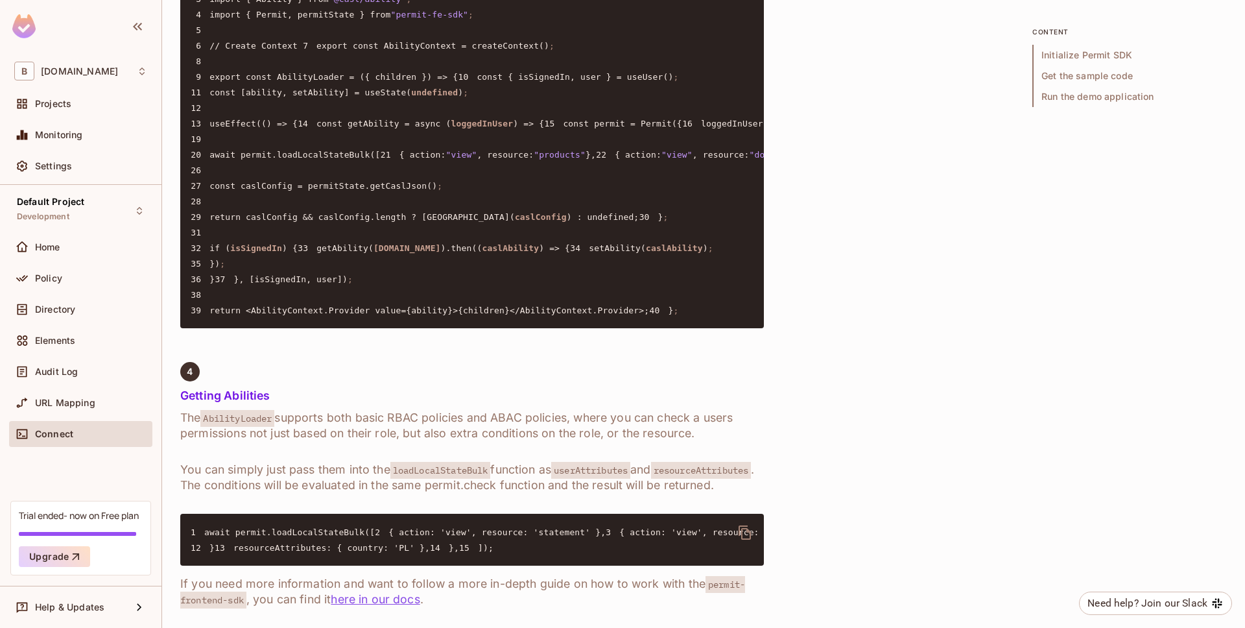
scroll to position [2147, 0]
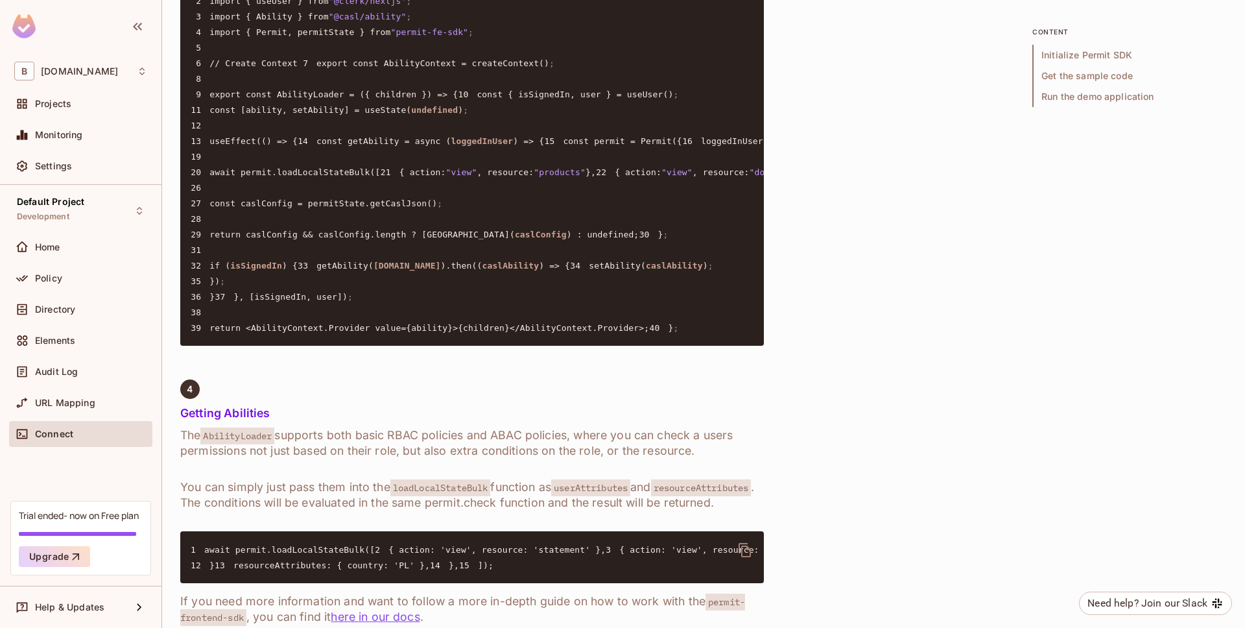
scroll to position [1260, 0]
